Goal: Find specific page/section: Find specific page/section

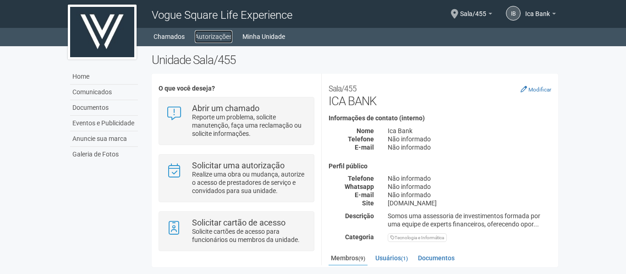
click at [206, 35] on link "Autorizações" at bounding box center [214, 36] width 38 height 13
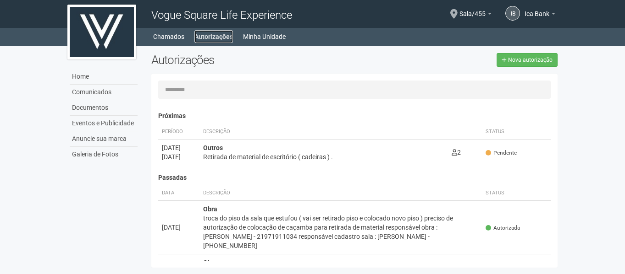
click at [213, 35] on link "Autorizações" at bounding box center [213, 36] width 38 height 13
